Goal: Information Seeking & Learning: Learn about a topic

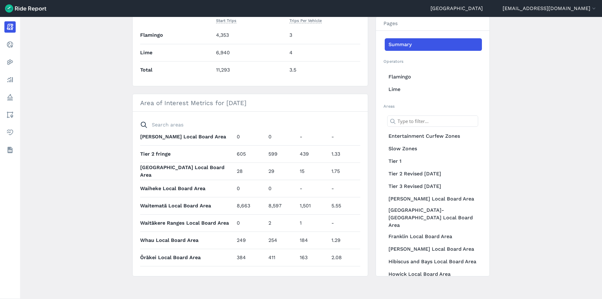
scroll to position [340, 0]
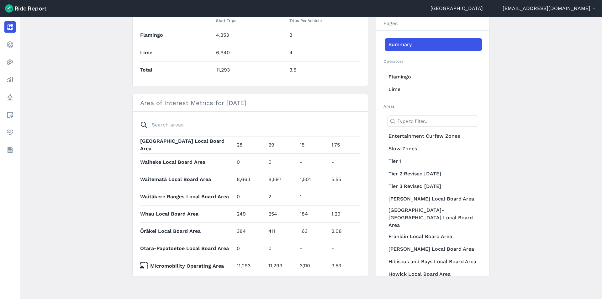
click at [193, 262] on th "Micromobility Operating Area" at bounding box center [187, 266] width 94 height 8
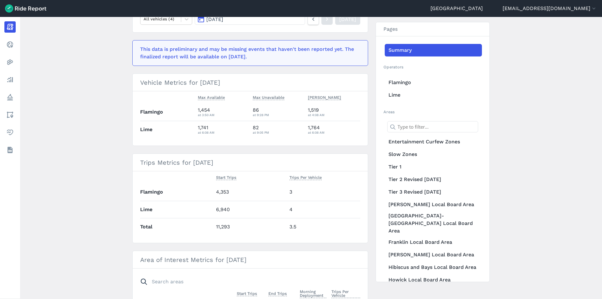
scroll to position [0, 0]
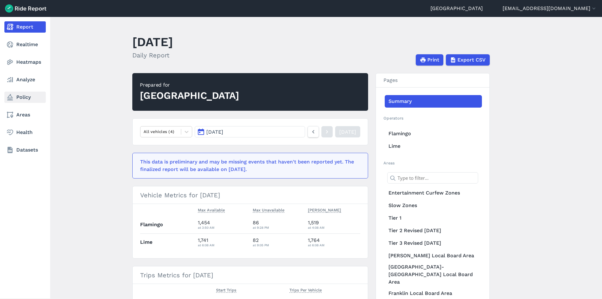
click at [22, 98] on link "Policy" at bounding box center [24, 97] width 41 height 11
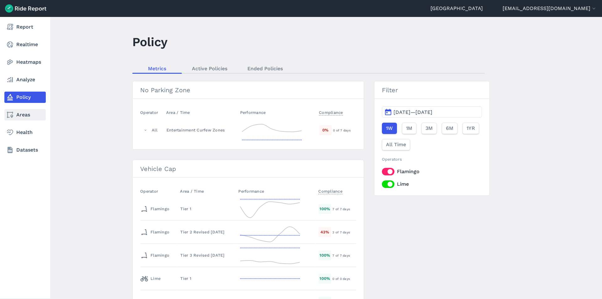
click at [21, 117] on link "Areas" at bounding box center [24, 114] width 41 height 11
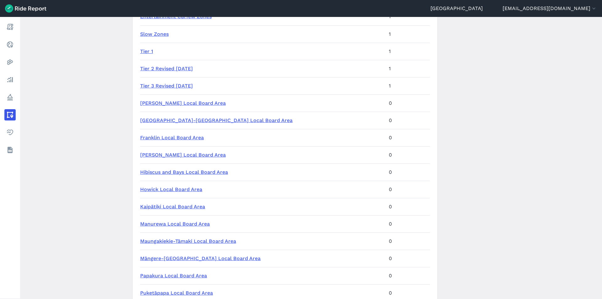
scroll to position [63, 0]
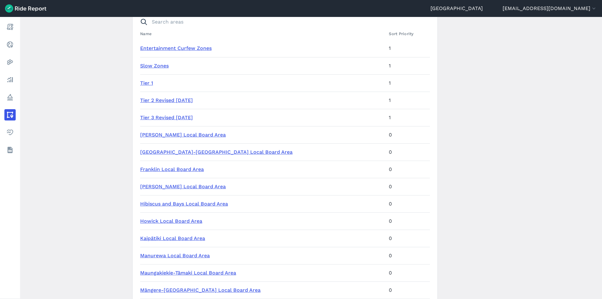
click at [148, 82] on link "Tier 1" at bounding box center [146, 83] width 13 height 6
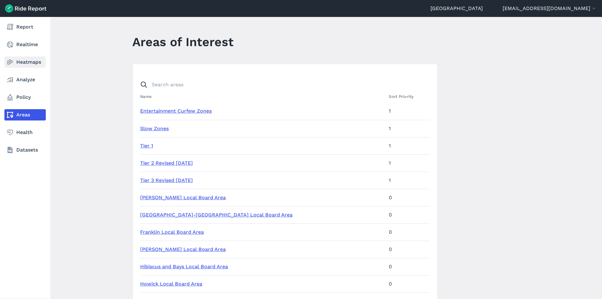
click at [30, 61] on link "Heatmaps" at bounding box center [24, 61] width 41 height 11
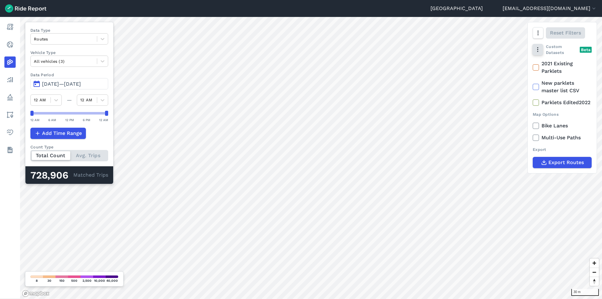
click at [538, 49] on use "button" at bounding box center [537, 49] width 1 height 5
click at [538, 36] on icon "button" at bounding box center [537, 33] width 6 height 6
click at [512, 64] on label "Satellite" at bounding box center [506, 59] width 35 height 13
click at [489, 35] on input "Satellite" at bounding box center [489, 33] width 0 height 4
